Goal: Task Accomplishment & Management: Manage account settings

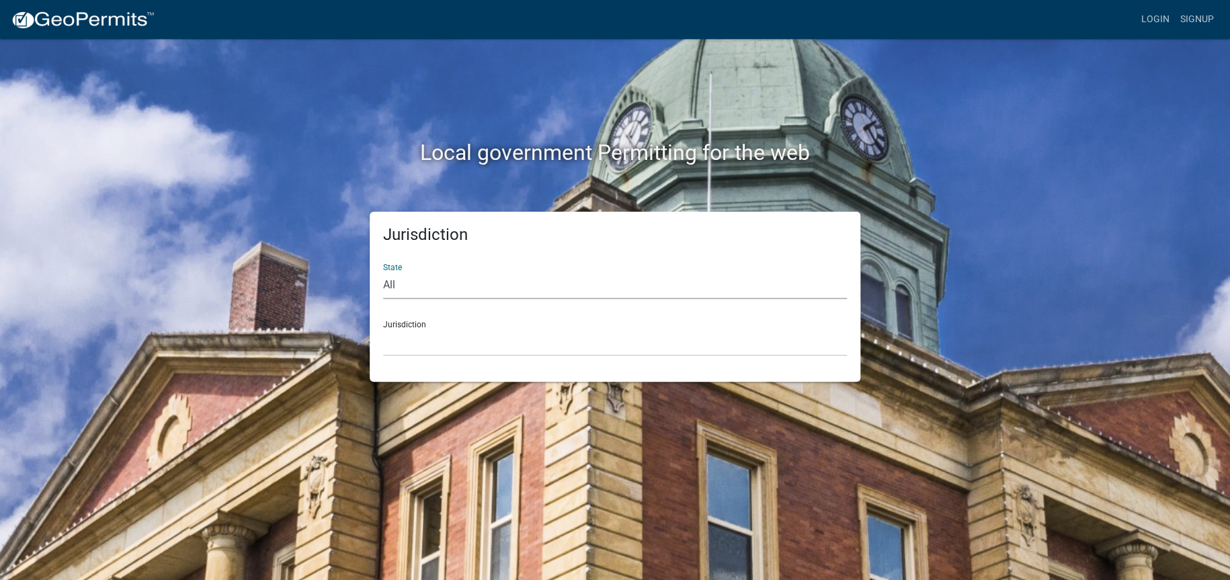
click at [612, 282] on select "All [US_STATE] [US_STATE] [US_STATE] [US_STATE] [US_STATE] [US_STATE] [US_STATE…" at bounding box center [615, 286] width 464 height 28
select select "[US_STATE]"
click at [383, 272] on select "All [US_STATE] [US_STATE] [US_STATE] [US_STATE] [US_STATE] [US_STATE] [US_STATE…" at bounding box center [615, 286] width 464 height 28
click at [511, 331] on select "[GEOGRAPHIC_DATA], [US_STATE] [GEOGRAPHIC_DATA], [US_STATE] [GEOGRAPHIC_DATA], …" at bounding box center [615, 343] width 464 height 28
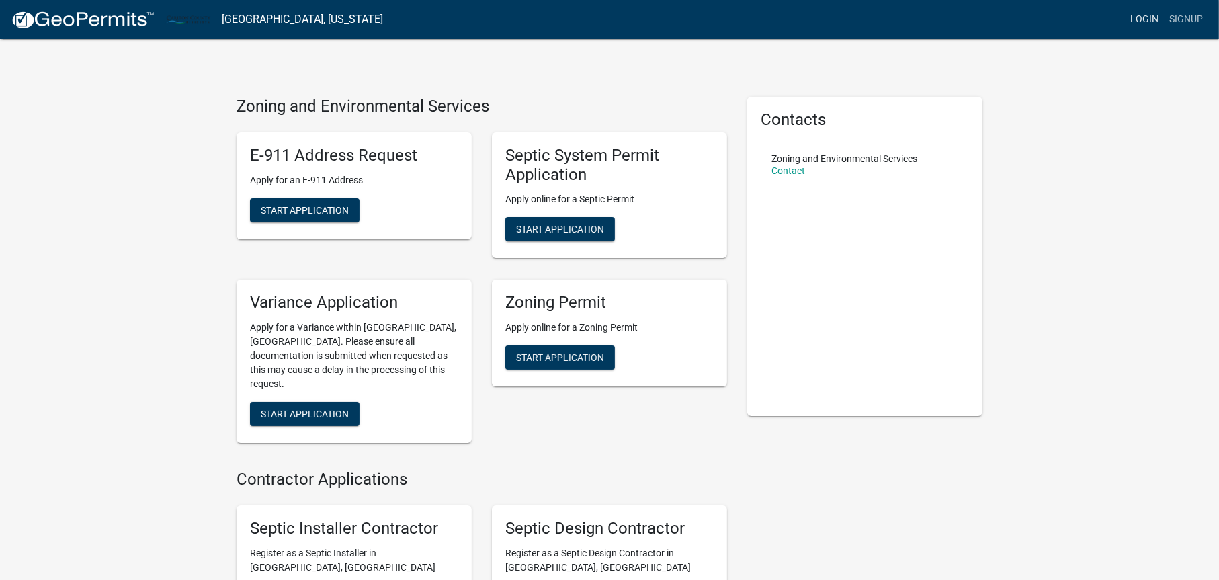
click at [1143, 19] on link "Login" at bounding box center [1144, 20] width 39 height 26
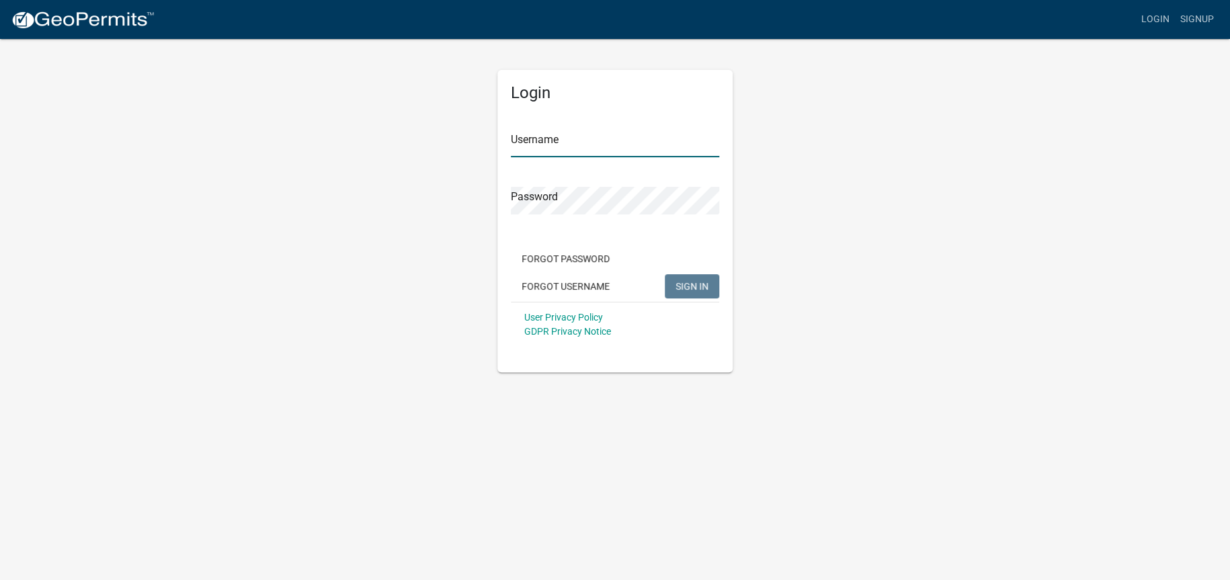
type input "[PERSON_NAME][EMAIL_ADDRESS][PERSON_NAME][DOMAIN_NAME]"
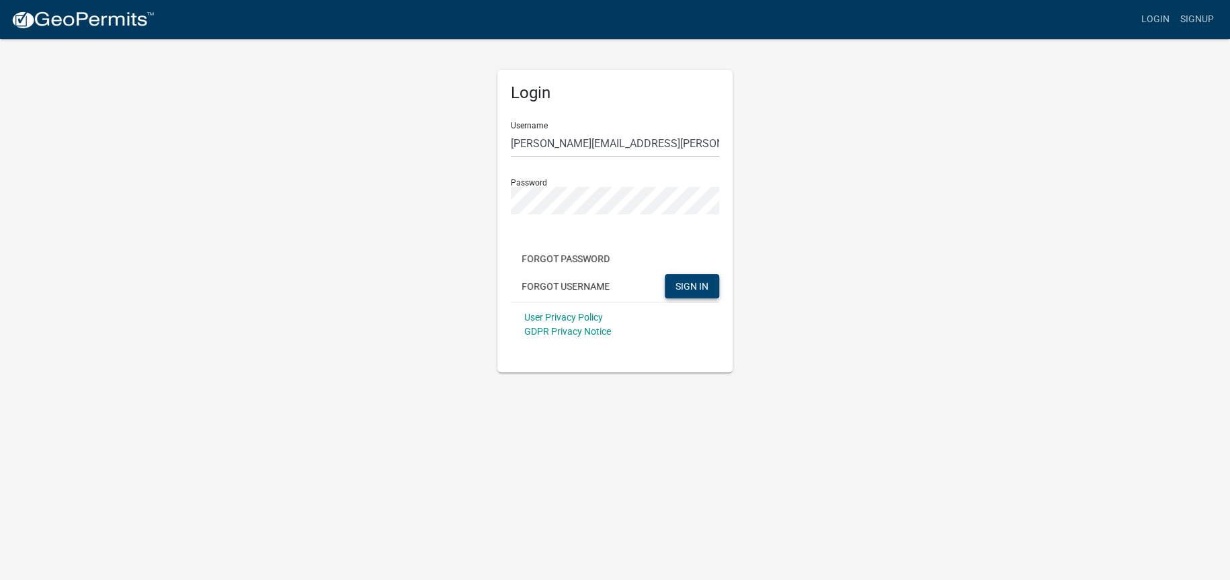
click at [694, 288] on span "SIGN IN" at bounding box center [691, 285] width 33 height 11
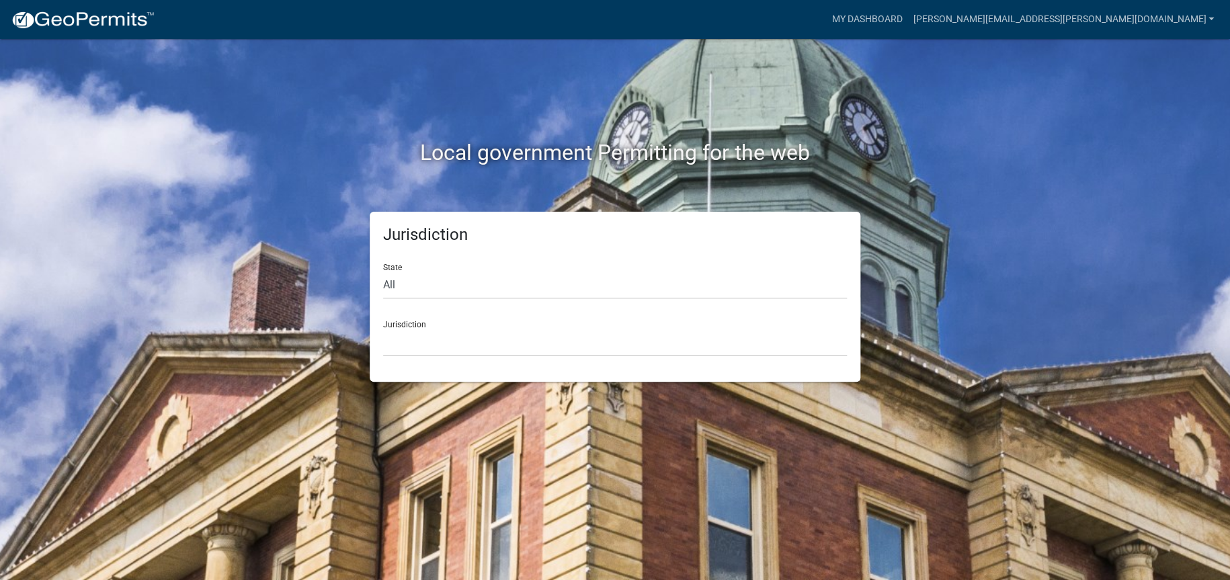
click at [458, 269] on div "State All [US_STATE] [US_STATE] [US_STATE] [US_STATE] [US_STATE] [US_STATE] [US…" at bounding box center [615, 276] width 464 height 46
click at [431, 284] on select "All [US_STATE] [US_STATE] [US_STATE] [US_STATE] [US_STATE] [US_STATE] [US_STATE…" at bounding box center [615, 286] width 464 height 28
select select "[US_STATE]"
click at [383, 272] on select "All [US_STATE] [US_STATE] [US_STATE] [US_STATE] [US_STATE] [US_STATE] [US_STATE…" at bounding box center [615, 286] width 464 height 28
click at [458, 341] on select "[GEOGRAPHIC_DATA], [US_STATE] [GEOGRAPHIC_DATA], [US_STATE] [GEOGRAPHIC_DATA], …" at bounding box center [615, 343] width 464 height 28
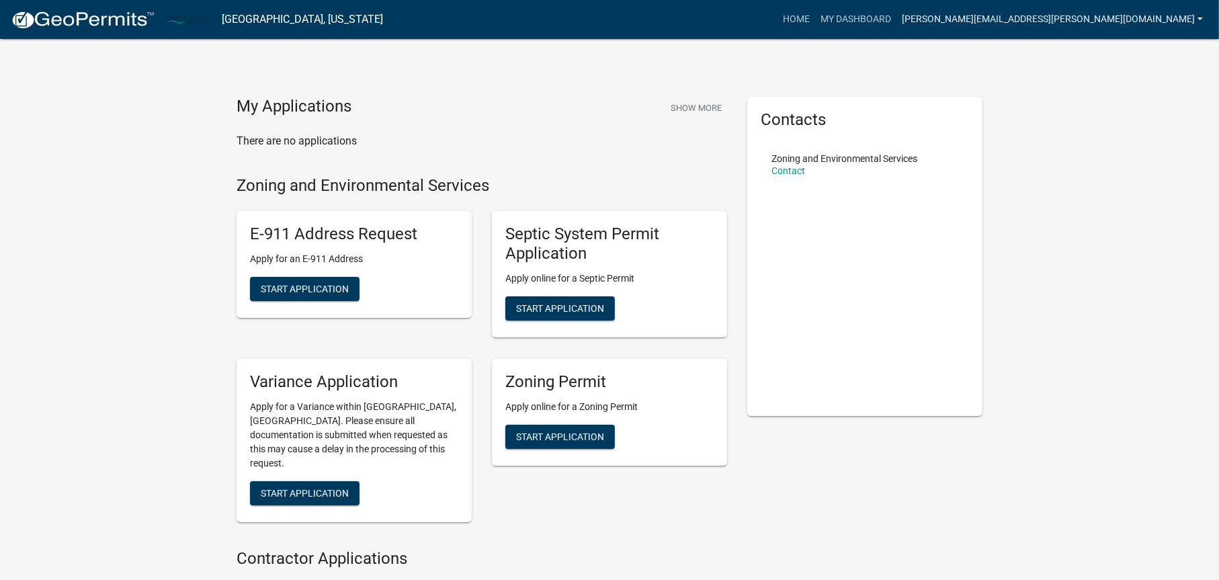
click at [1076, 21] on link "[PERSON_NAME][EMAIL_ADDRESS][PERSON_NAME][DOMAIN_NAME]" at bounding box center [1053, 20] width 312 height 26
click at [1129, 54] on link "Account" at bounding box center [1155, 55] width 108 height 32
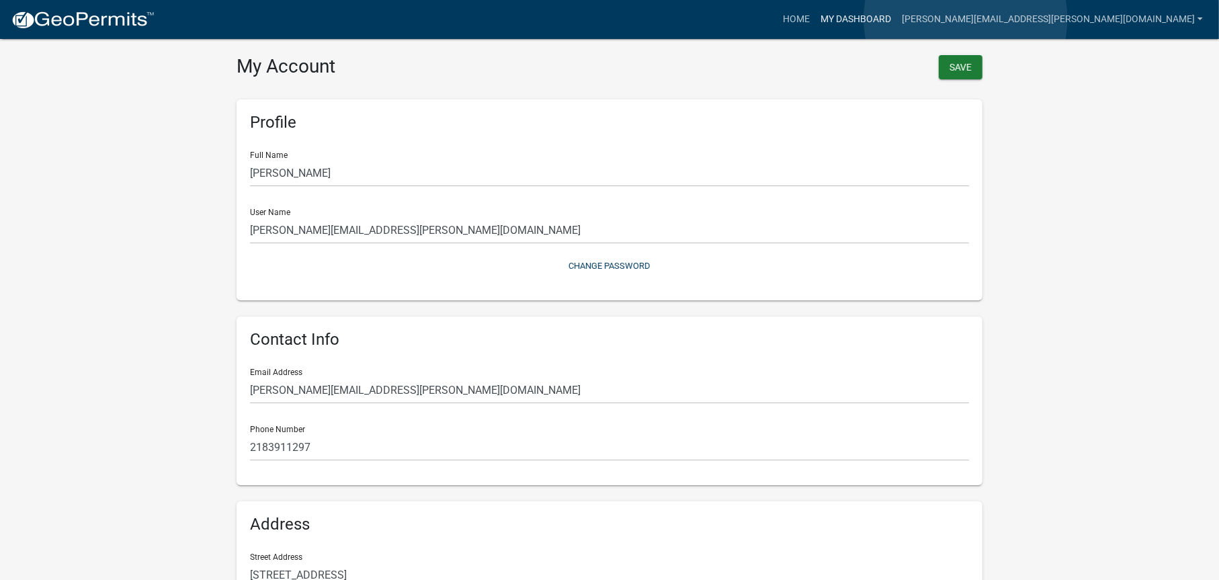
click at [897, 19] on link "My Dashboard" at bounding box center [855, 20] width 81 height 26
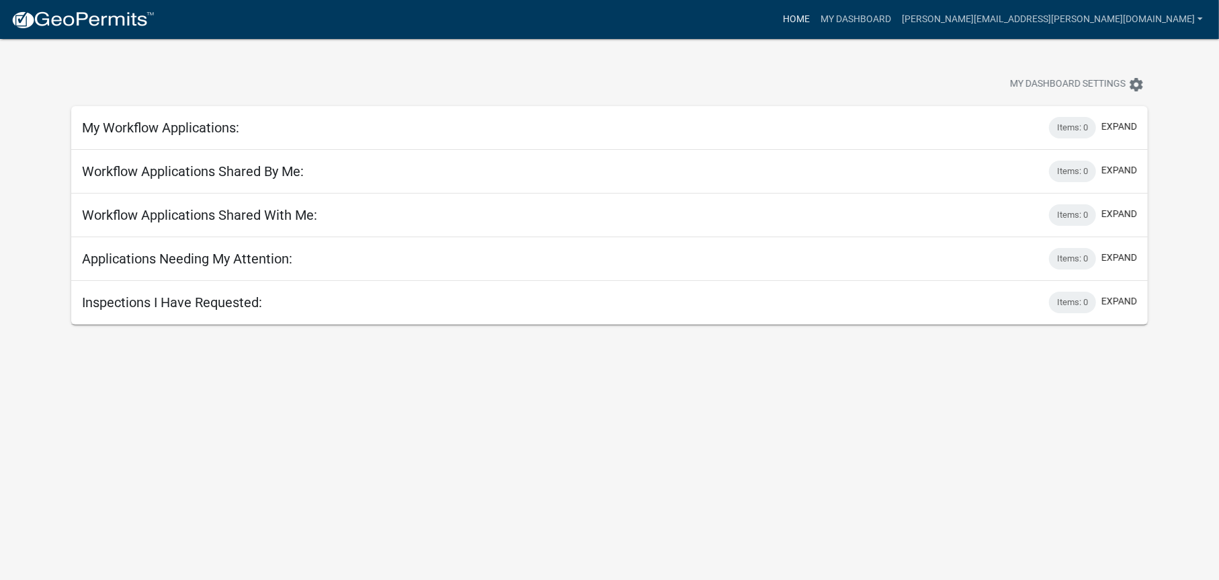
click at [815, 13] on link "Home" at bounding box center [797, 20] width 38 height 26
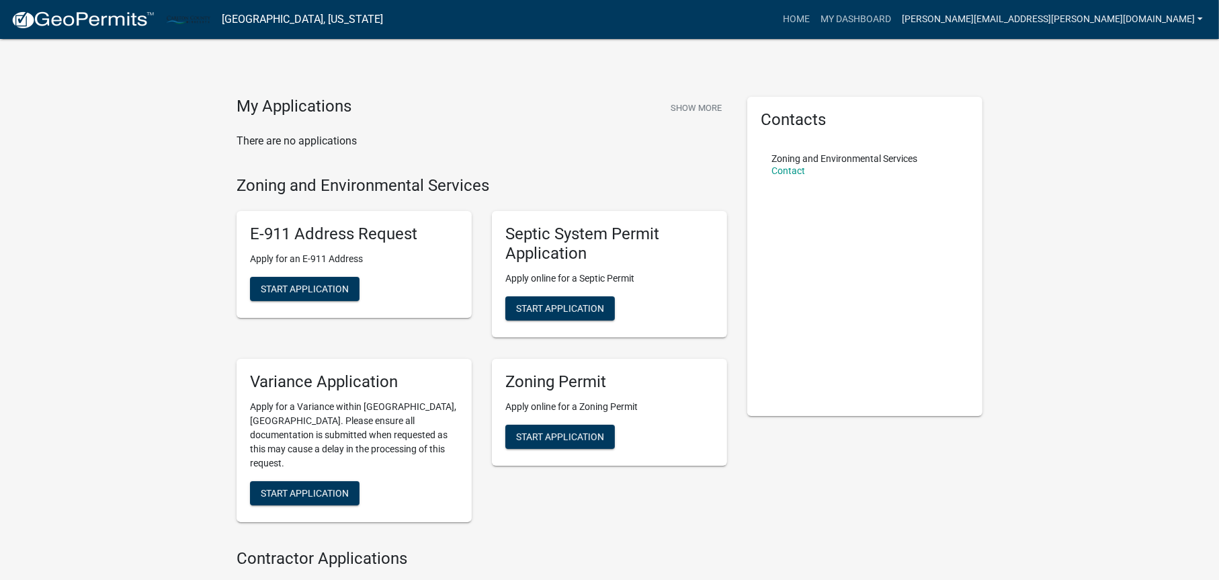
click at [1157, 13] on link "[PERSON_NAME][EMAIL_ADDRESS][PERSON_NAME][DOMAIN_NAME]" at bounding box center [1053, 20] width 312 height 26
click at [1139, 51] on link "Account" at bounding box center [1155, 55] width 108 height 32
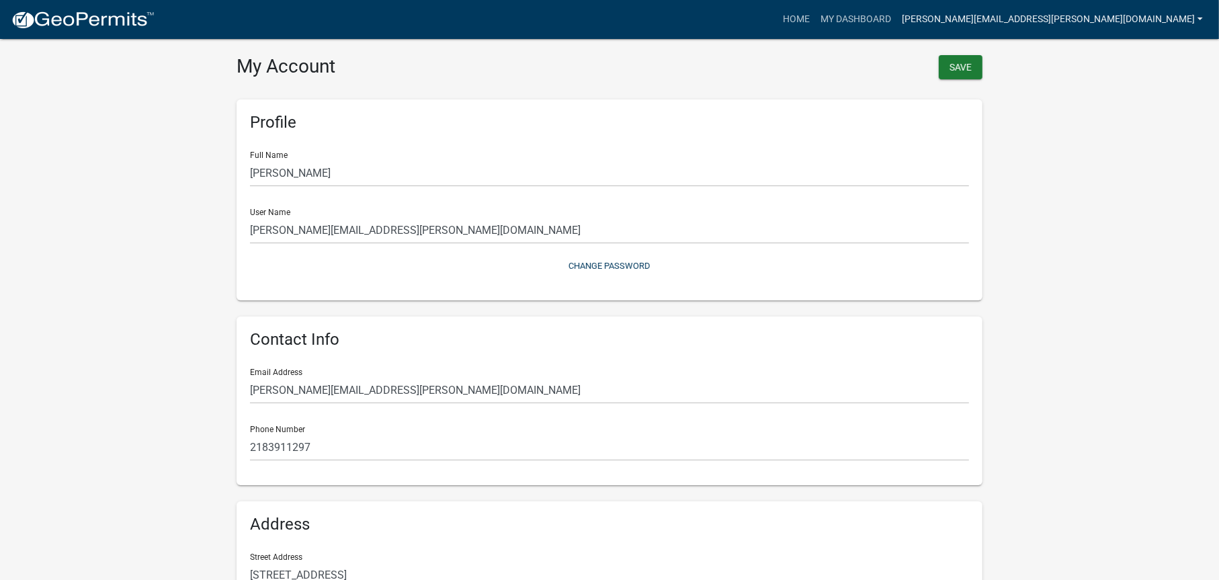
click at [1133, 10] on link "[PERSON_NAME][EMAIL_ADDRESS][PERSON_NAME][DOMAIN_NAME]" at bounding box center [1053, 20] width 312 height 26
click at [897, 15] on link "My Dashboard" at bounding box center [855, 20] width 81 height 26
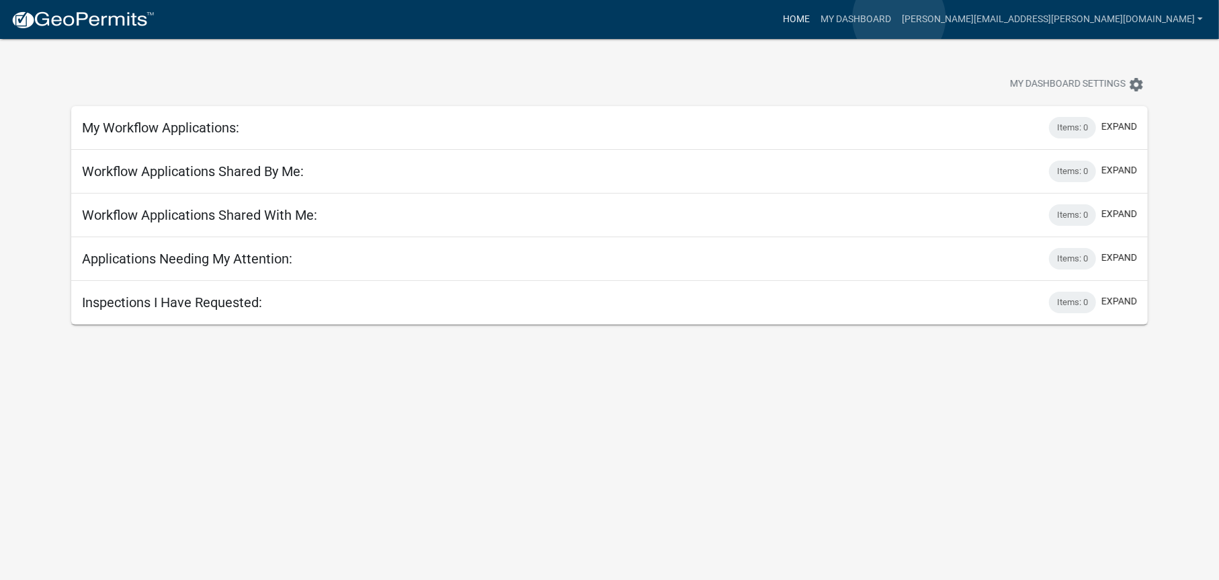
click at [815, 18] on link "Home" at bounding box center [797, 20] width 38 height 26
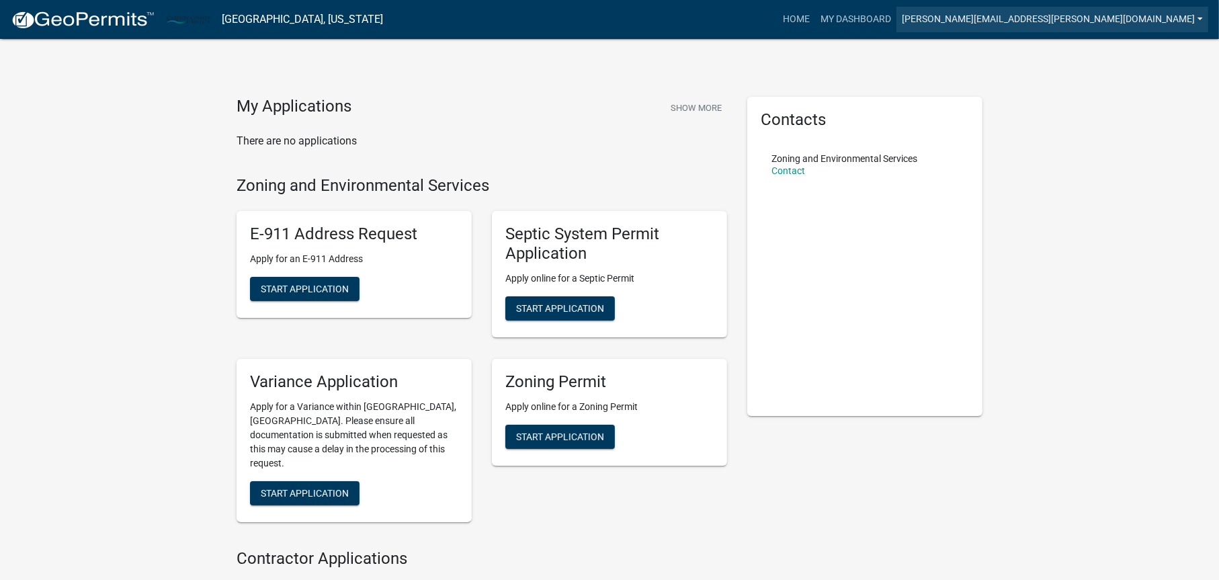
click at [1089, 11] on link "[PERSON_NAME][EMAIL_ADDRESS][PERSON_NAME][DOMAIN_NAME]" at bounding box center [1053, 20] width 312 height 26
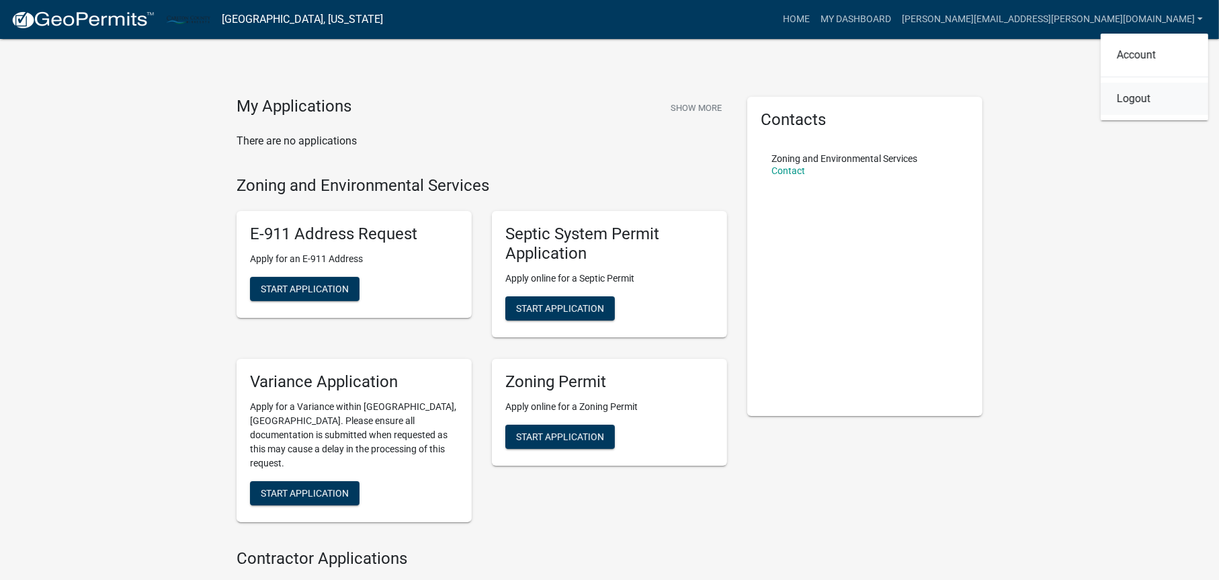
click at [1129, 99] on link "Logout" at bounding box center [1155, 99] width 108 height 32
